Goal: Complete application form: Complete application form

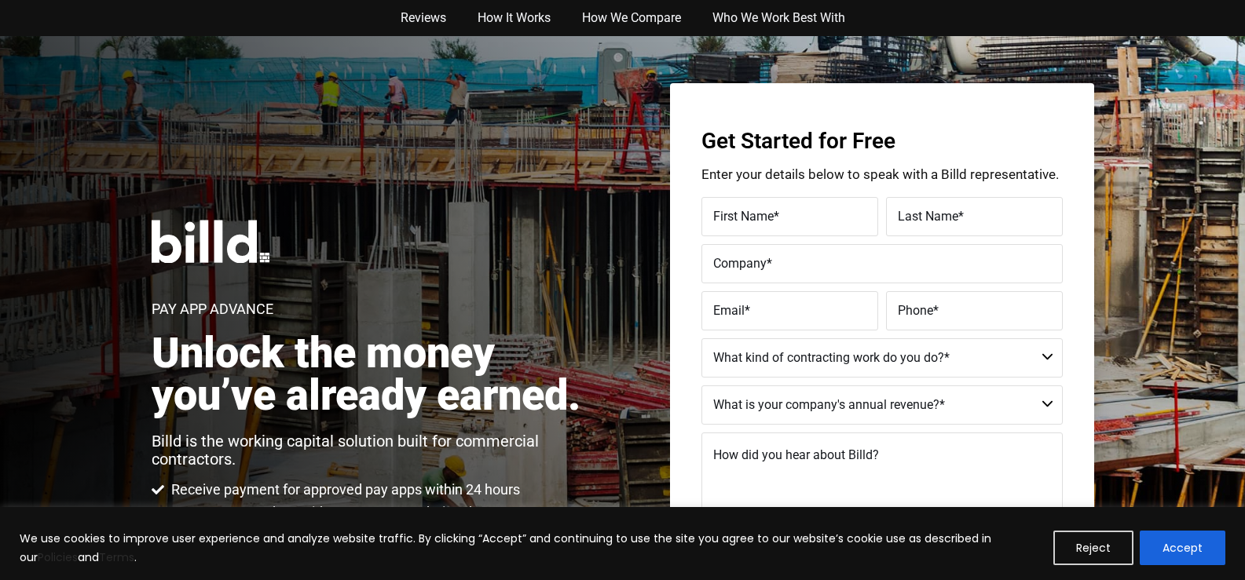
click at [813, 213] on label "First Name *" at bounding box center [789, 217] width 153 height 23
click at [813, 213] on input "First Name *" at bounding box center [789, 216] width 177 height 39
click at [789, 211] on label "First Name *" at bounding box center [789, 217] width 153 height 23
click at [789, 211] on input "First Name *" at bounding box center [789, 216] width 177 height 39
type input "[PERSON_NAME]"
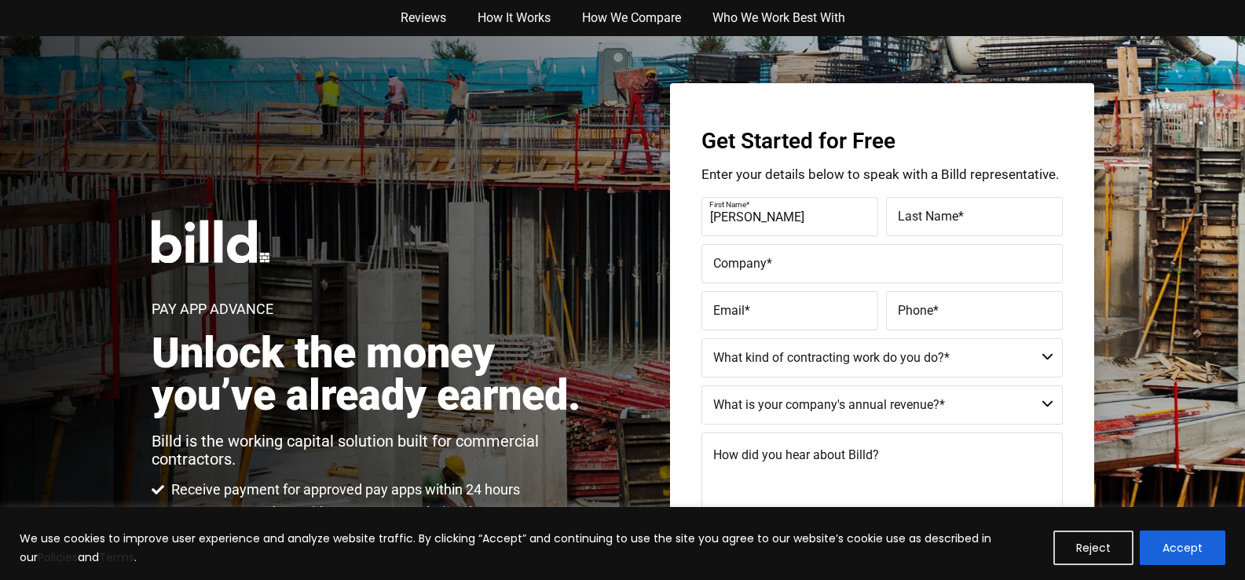
type input "[PERSON_NAME]"
type input "Resitech Construction LLC"
type input "[PERSON_NAME][EMAIL_ADDRESS][DOMAIN_NAME]"
click at [989, 309] on label "Phone *" at bounding box center [972, 299] width 157 height 23
click at [989, 309] on input "[PHONE_NUMBER]" at bounding box center [974, 310] width 177 height 39
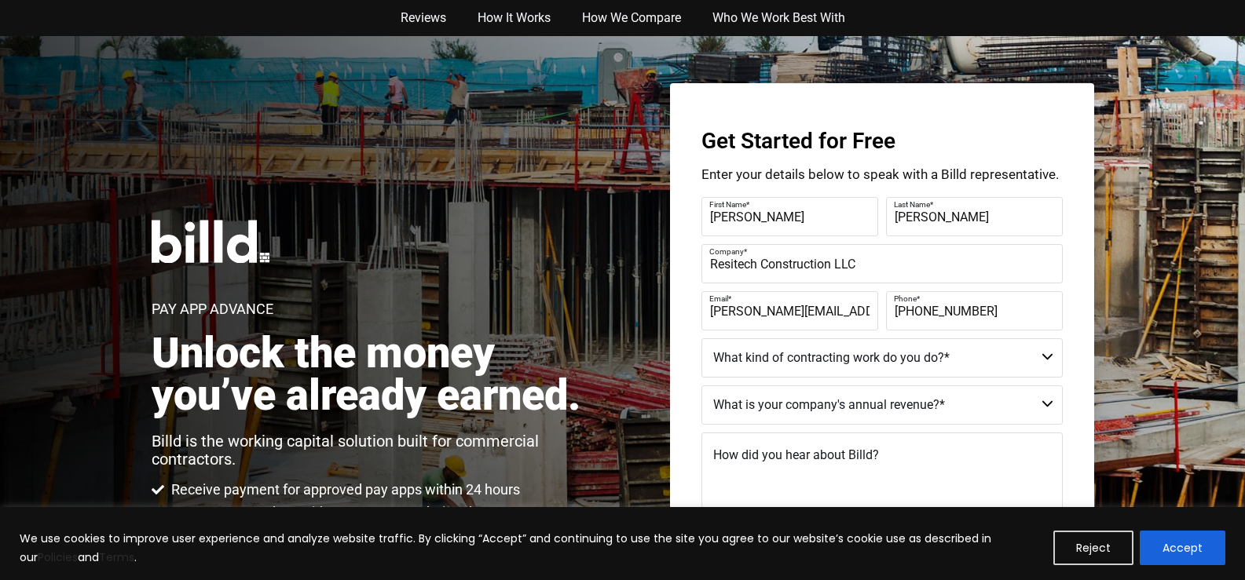
type input "[PHONE_NUMBER]"
click at [1049, 354] on select "Commercial Commercial and Residential Residential Not a Contractor" at bounding box center [881, 357] width 361 height 39
click at [701, 338] on select "Commercial Commercial and Residential Residential Not a Contractor" at bounding box center [881, 357] width 361 height 39
click at [1045, 360] on select "Commercial Commercial and Residential Residential Not a Contractor" at bounding box center [881, 357] width 361 height 39
select select "Commercial and Residential"
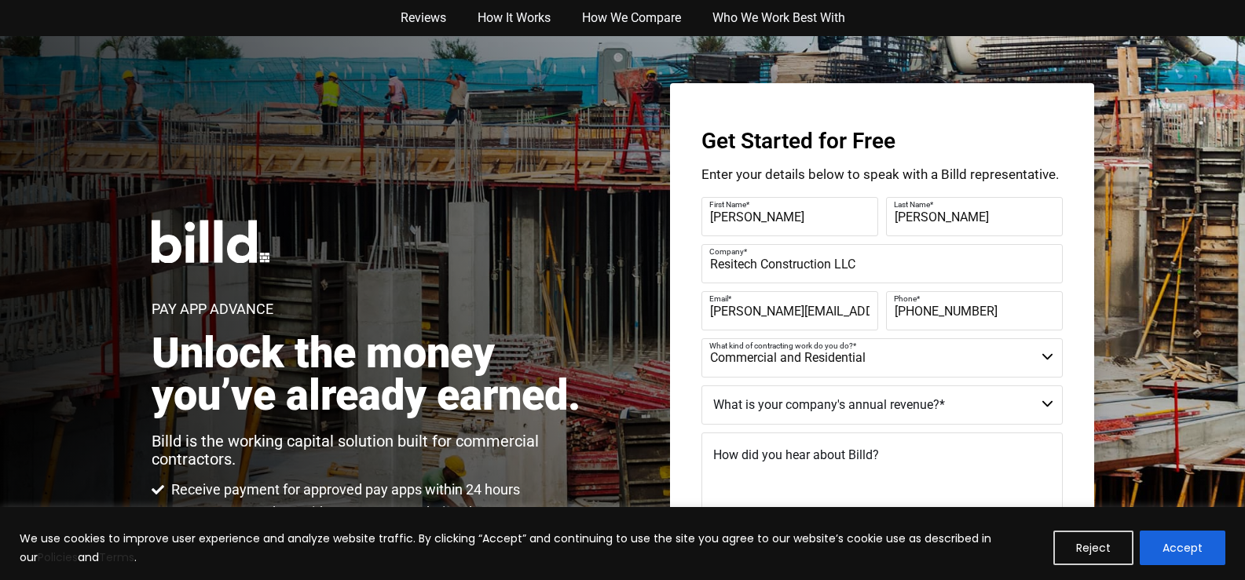
click at [701, 338] on select "Commercial Commercial and Residential Residential Not a Contractor" at bounding box center [881, 357] width 361 height 39
click at [1051, 402] on select "$40M + $25M - $40M $8M - $25M $4M - $8M $2M - $4M $1M - $2M Less than $1M" at bounding box center [881, 405] width 361 height 39
select select "Less than $1M"
click at [701, 386] on select "$40M + $25M - $40M $8M - $25M $4M - $8M $2M - $4M $1M - $2M Less than $1M" at bounding box center [881, 405] width 361 height 39
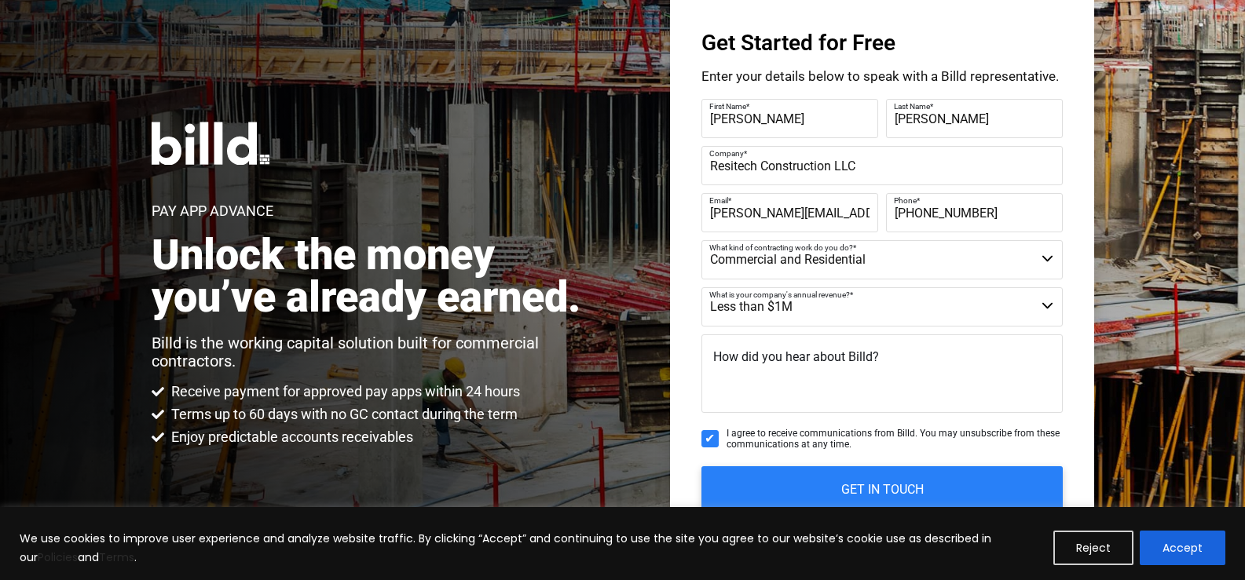
scroll to position [131, 0]
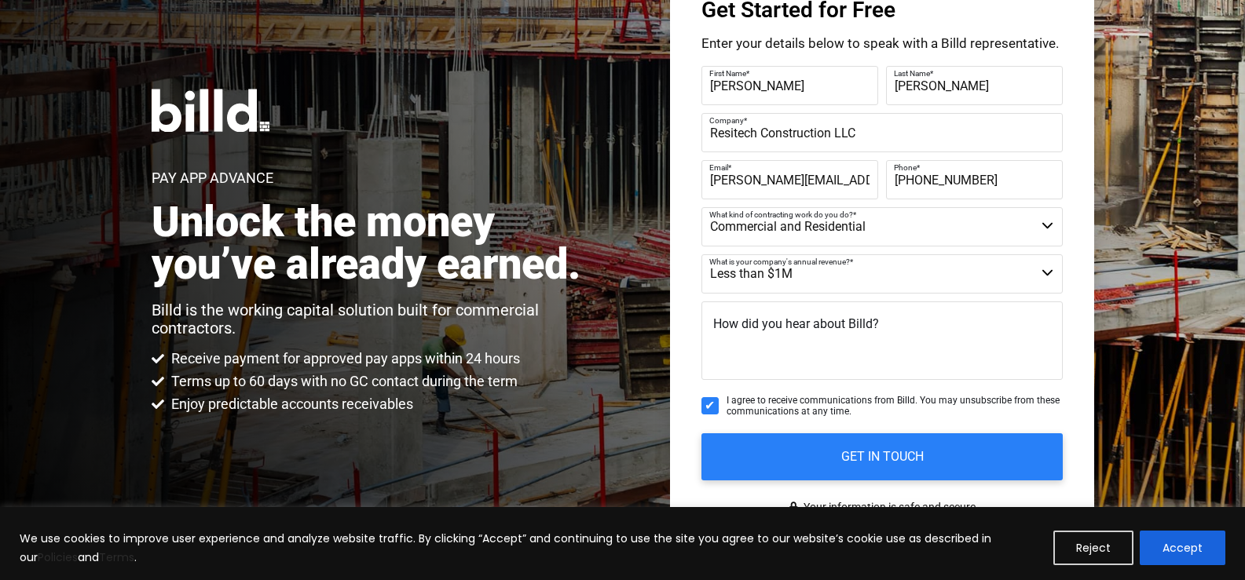
click at [986, 340] on textarea "How did you hear about Billd?" at bounding box center [881, 341] width 361 height 79
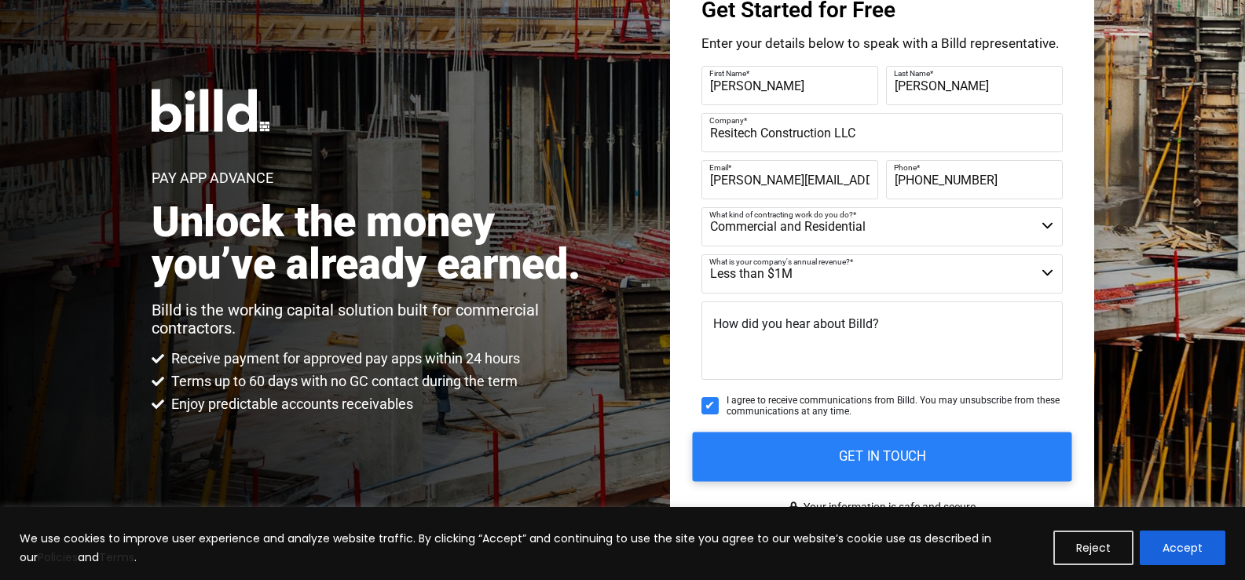
click at [973, 455] on input "GET IN TOUCH" at bounding box center [881, 456] width 379 height 49
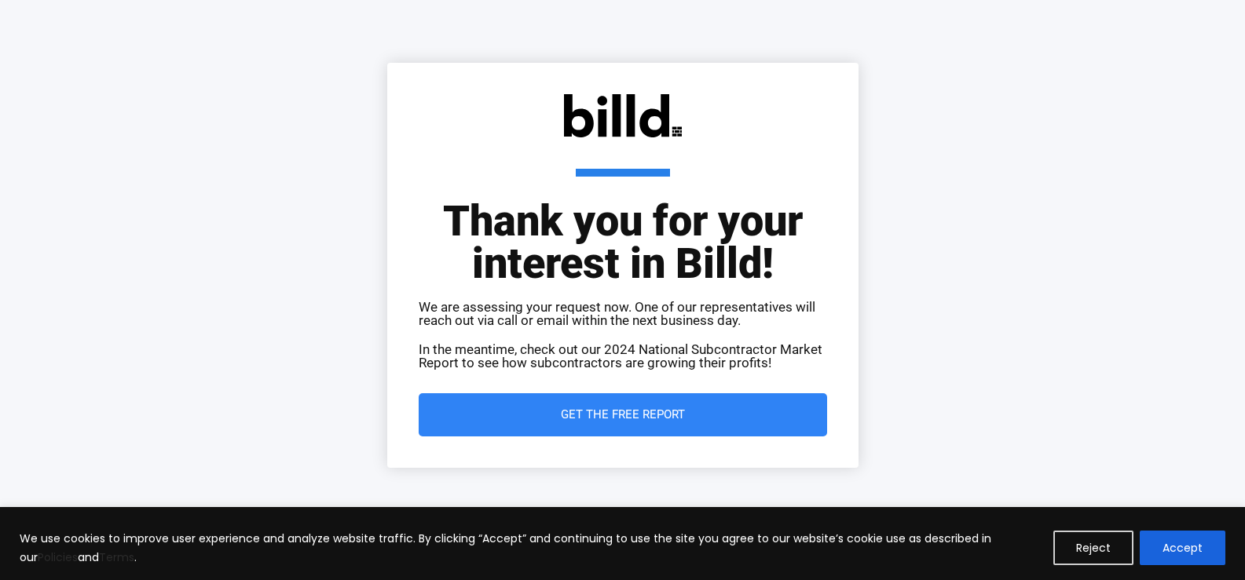
click at [704, 416] on span "Get the Free Report" at bounding box center [623, 415] width 346 height 12
